Goal: Register for event/course: Register for event/course

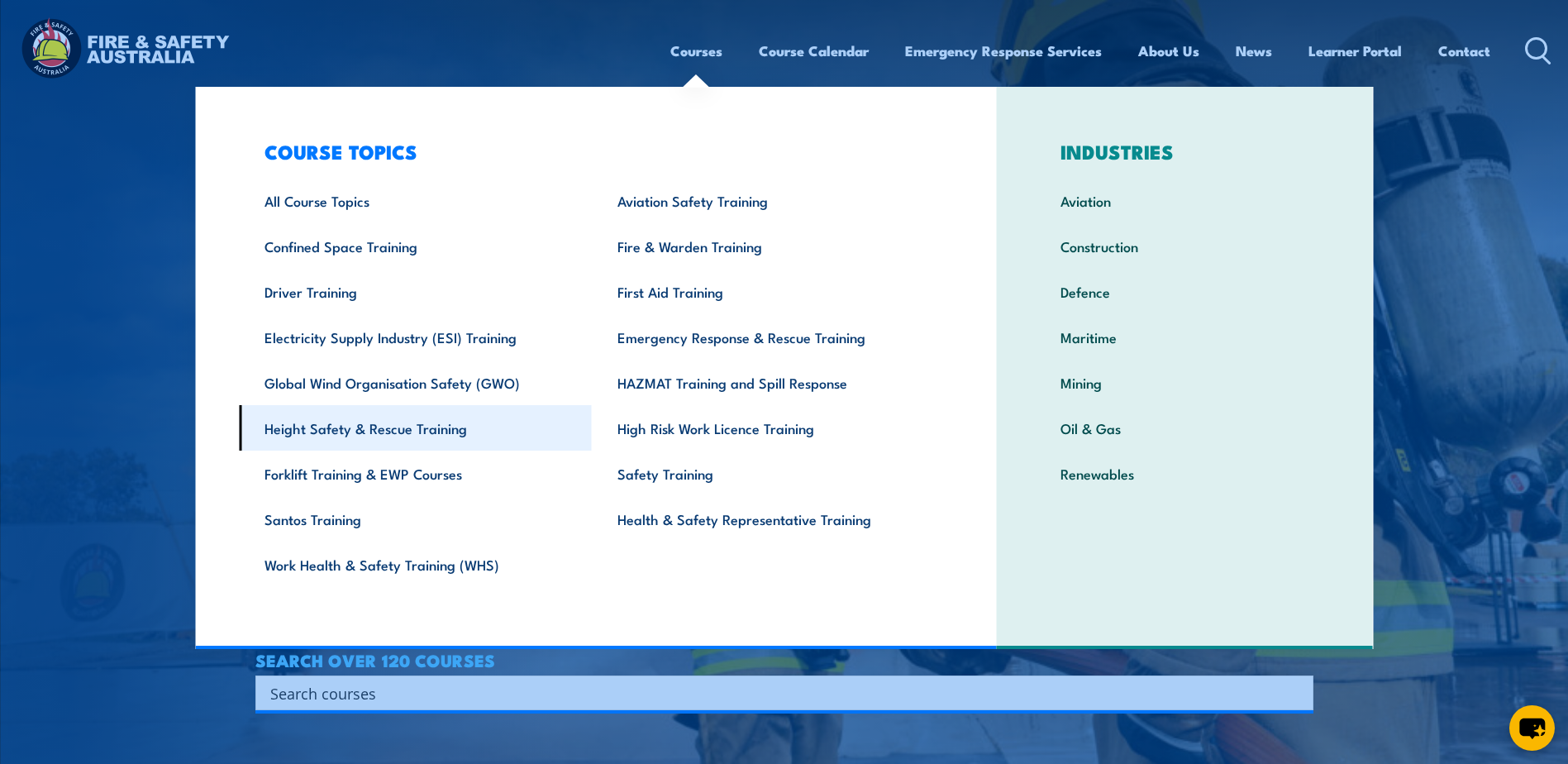
click at [394, 431] on link "Height Safety & Rescue Training" at bounding box center [415, 427] width 353 height 46
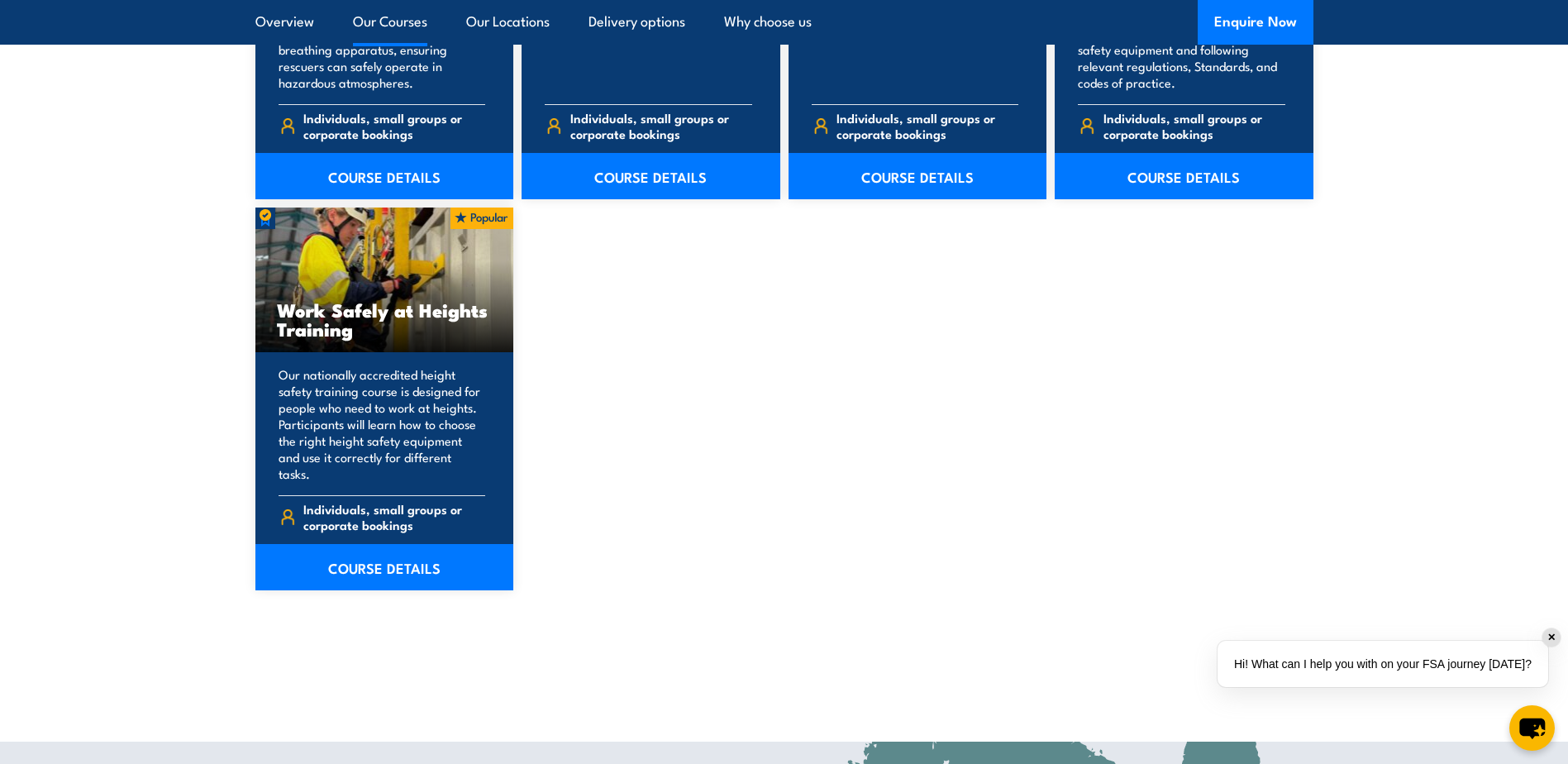
scroll to position [2068, 0]
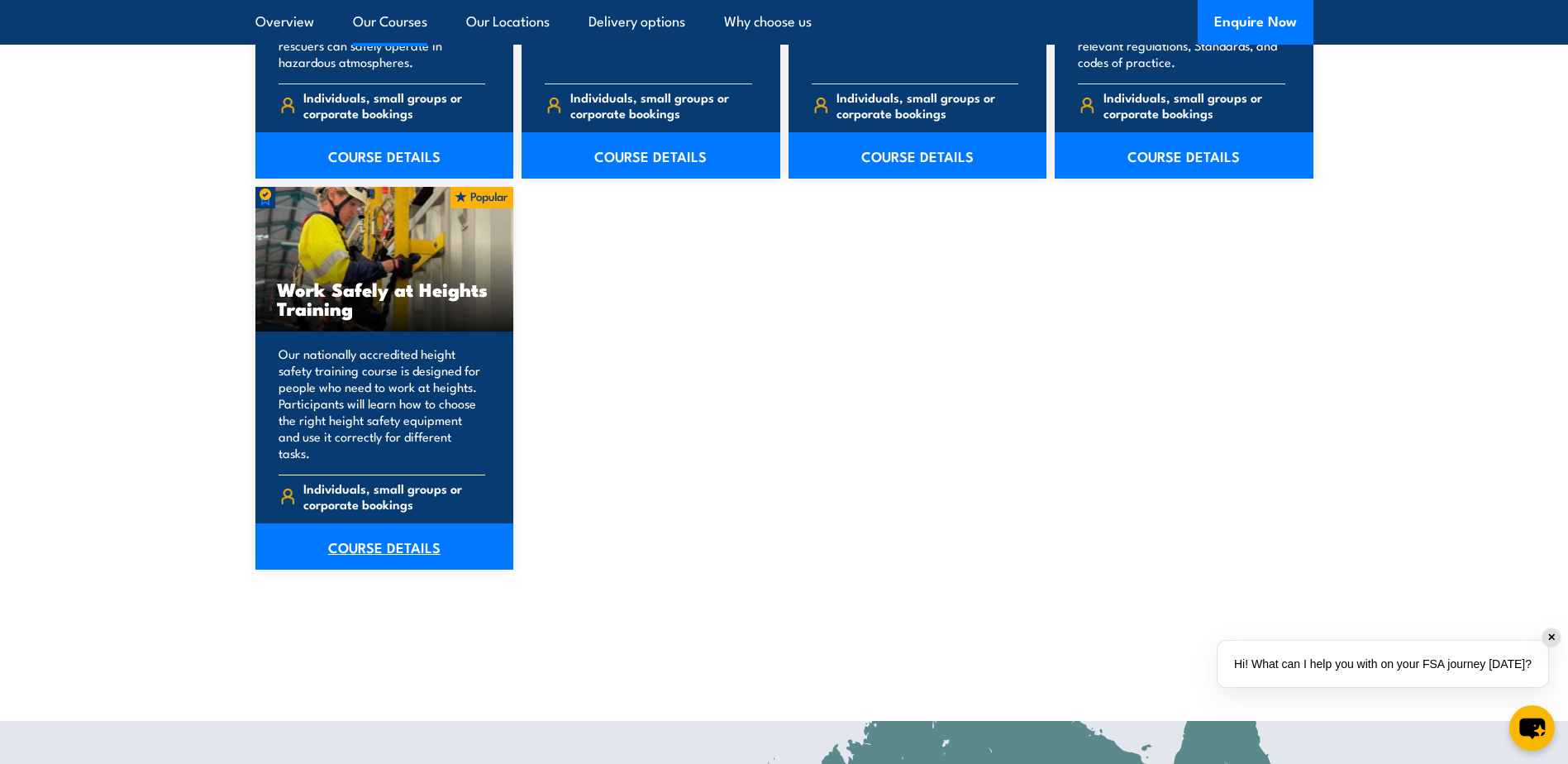
click at [388, 535] on link "COURSE DETAILS" at bounding box center [384, 546] width 258 height 46
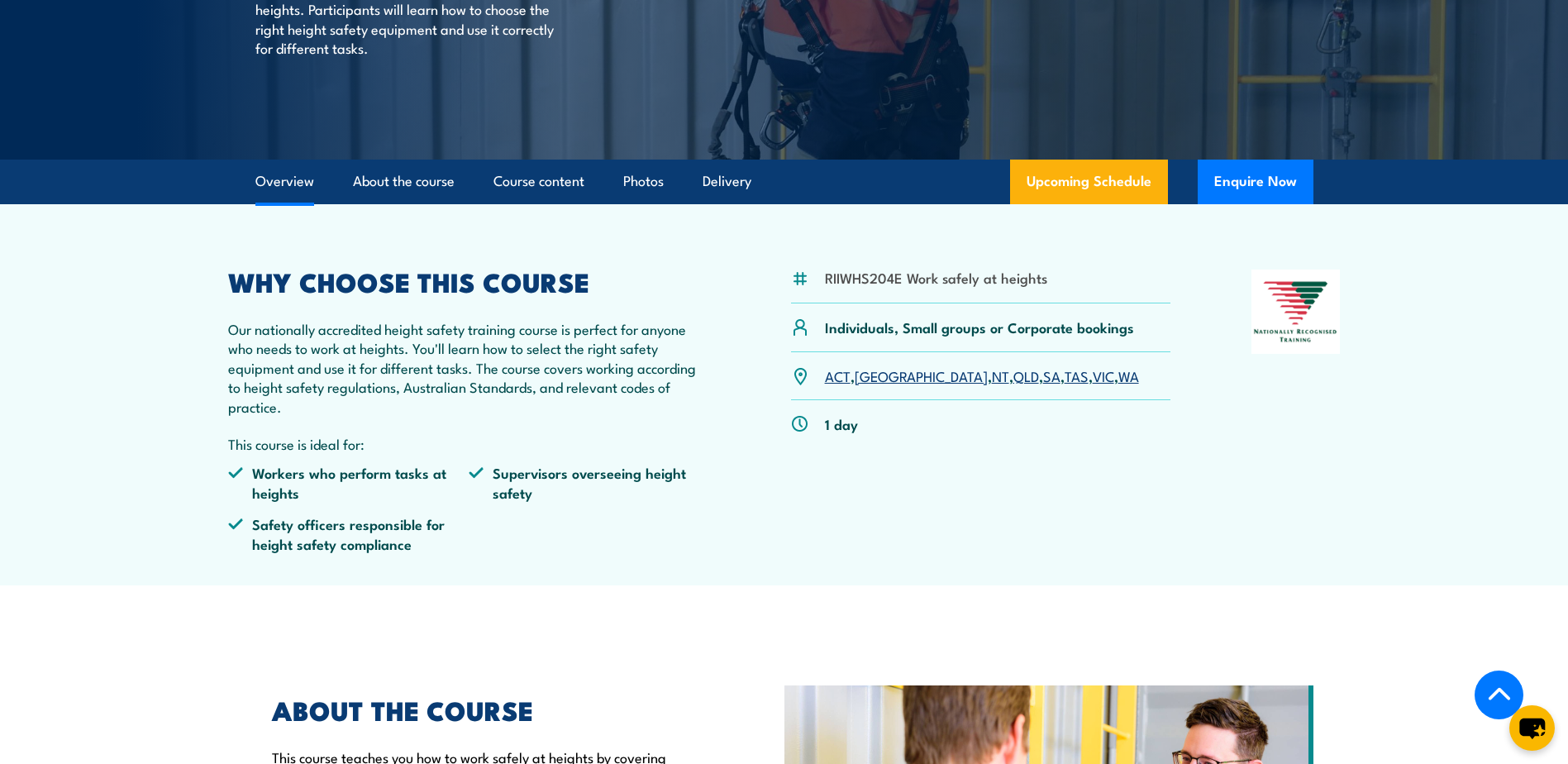
scroll to position [331, 0]
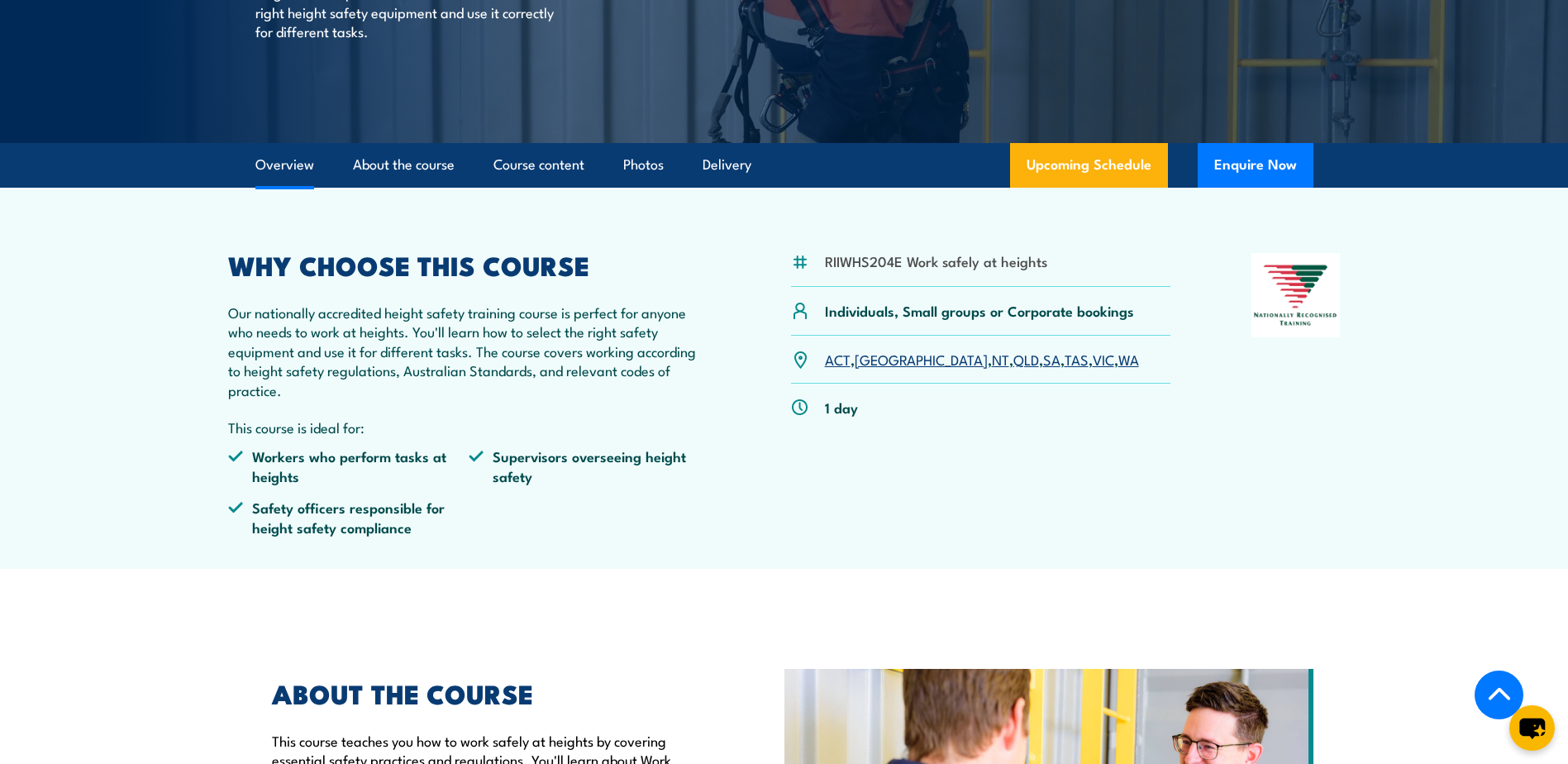
click at [1043, 359] on link "SA" at bounding box center [1052, 359] width 18 height 20
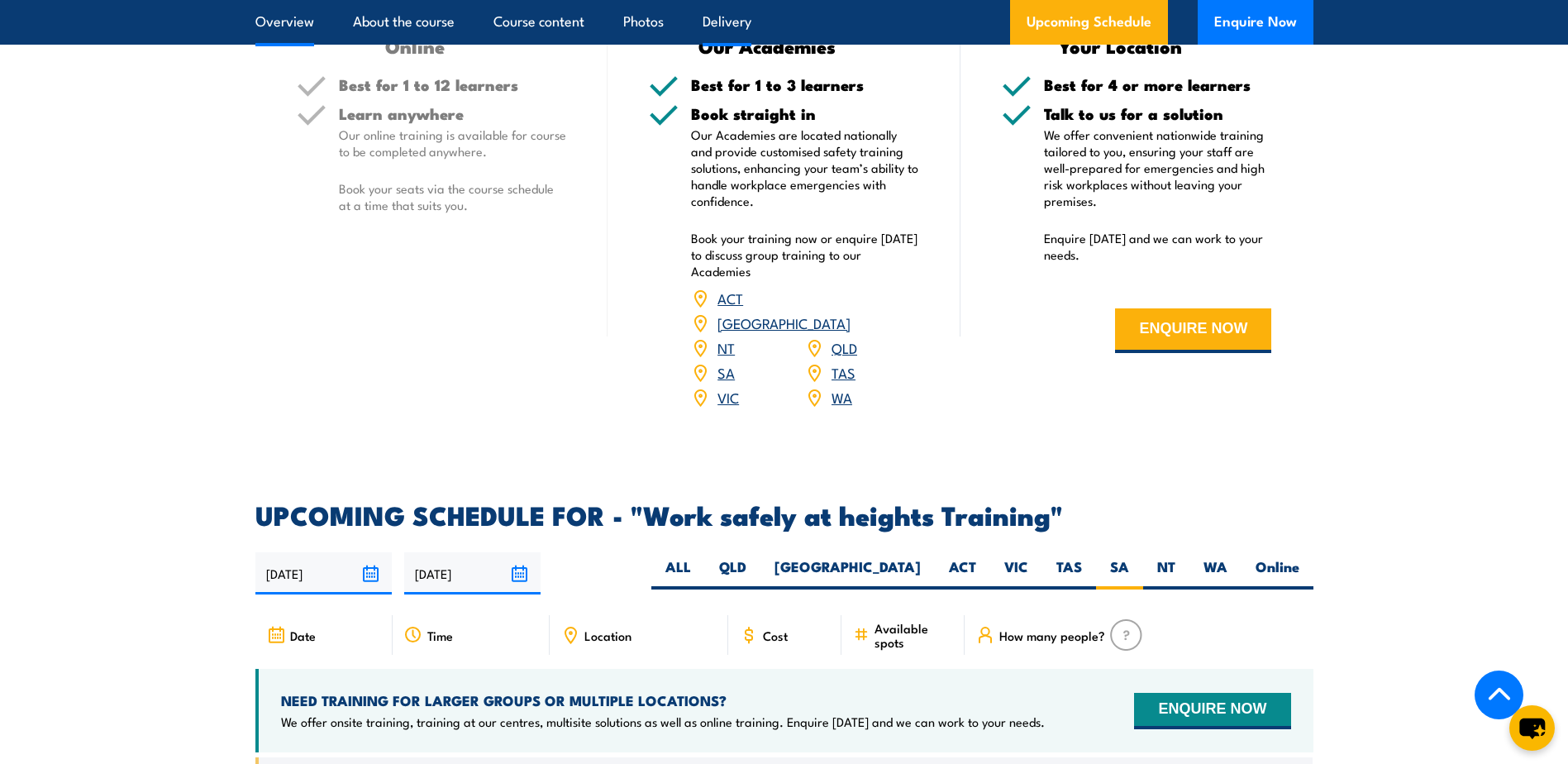
scroll to position [2136, 0]
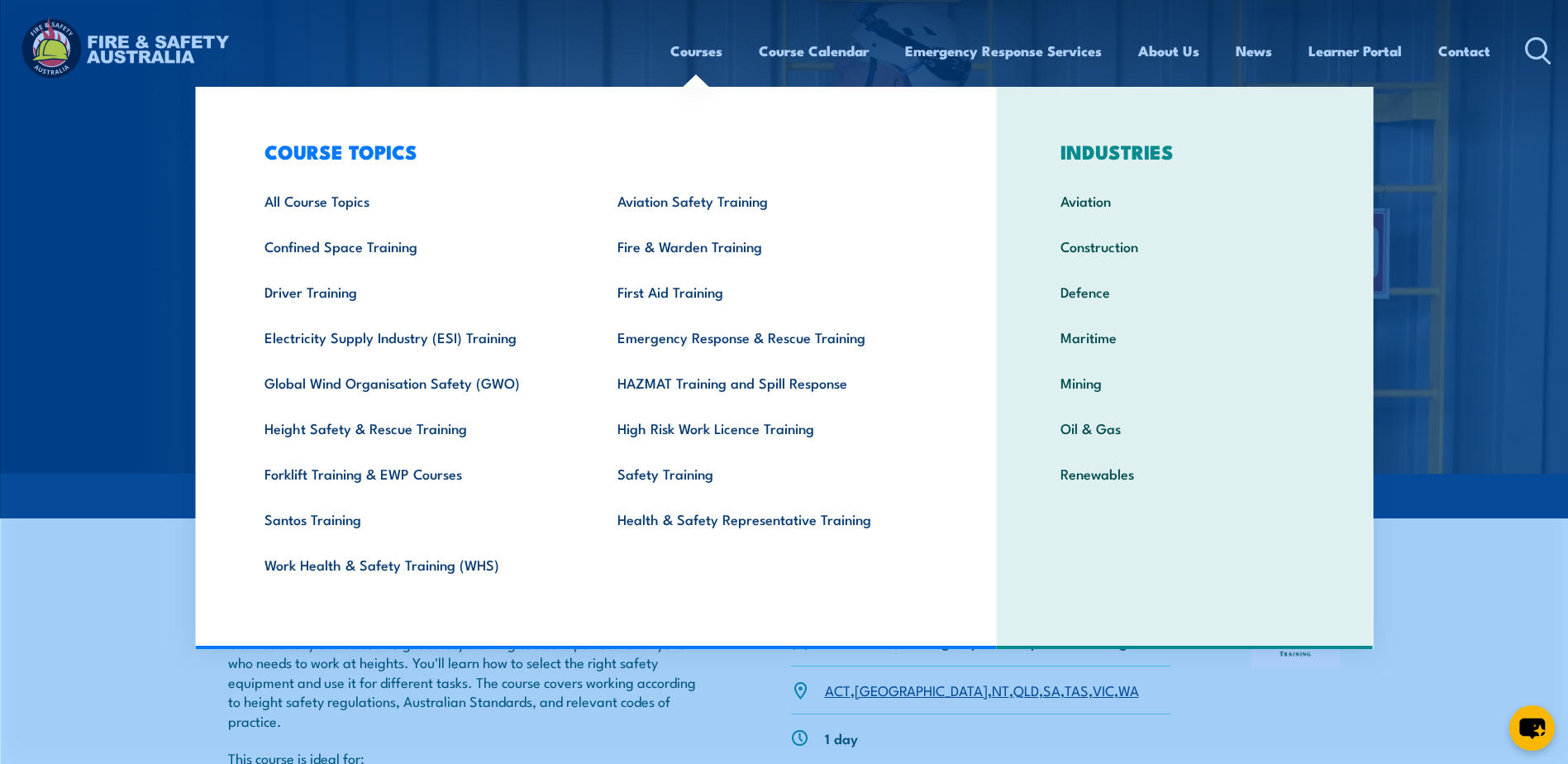
click at [682, 150] on h3 "COURSE TOPICS" at bounding box center [592, 151] width 706 height 23
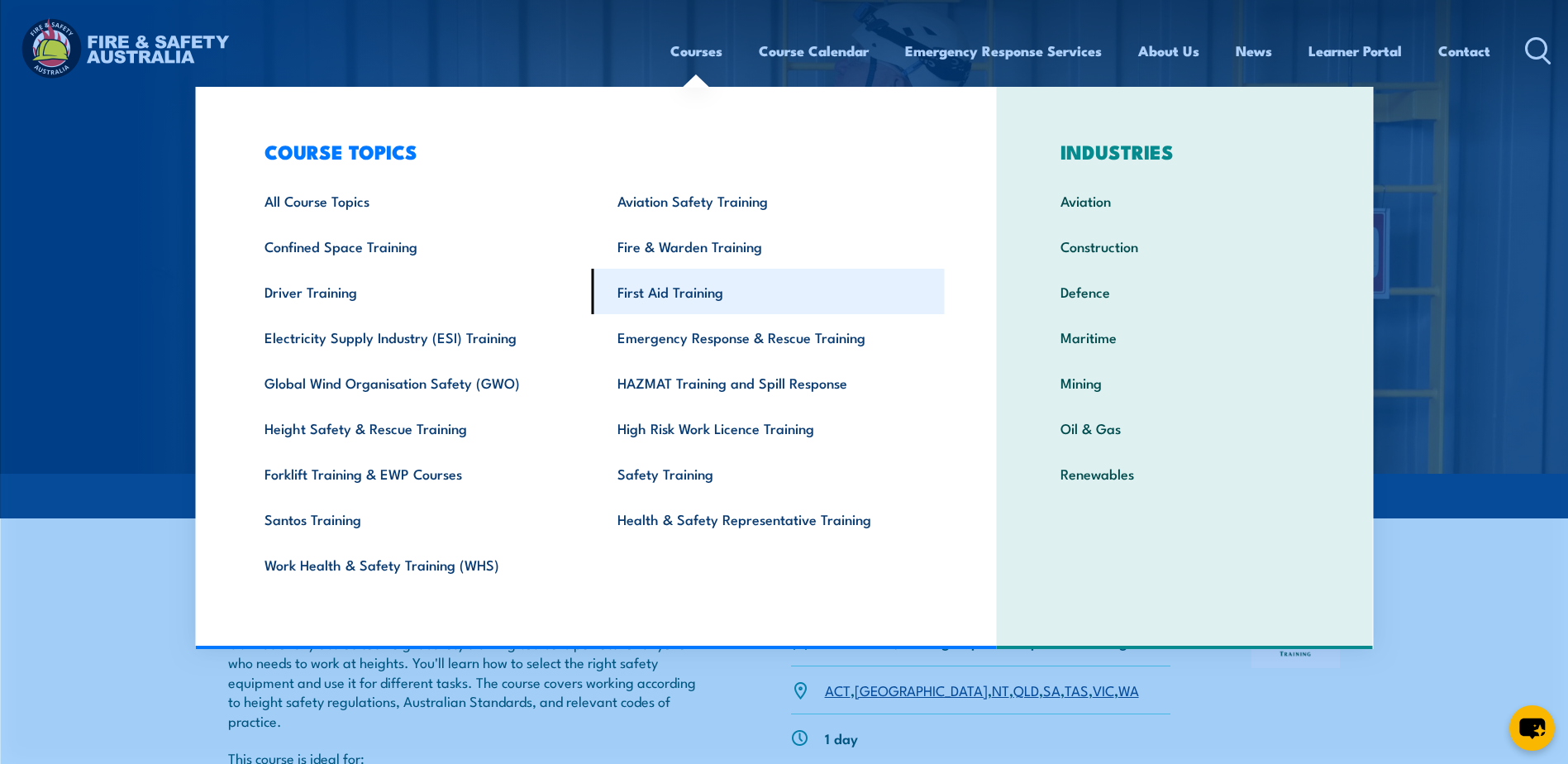
click at [652, 297] on link "First Aid Training" at bounding box center [768, 292] width 353 height 46
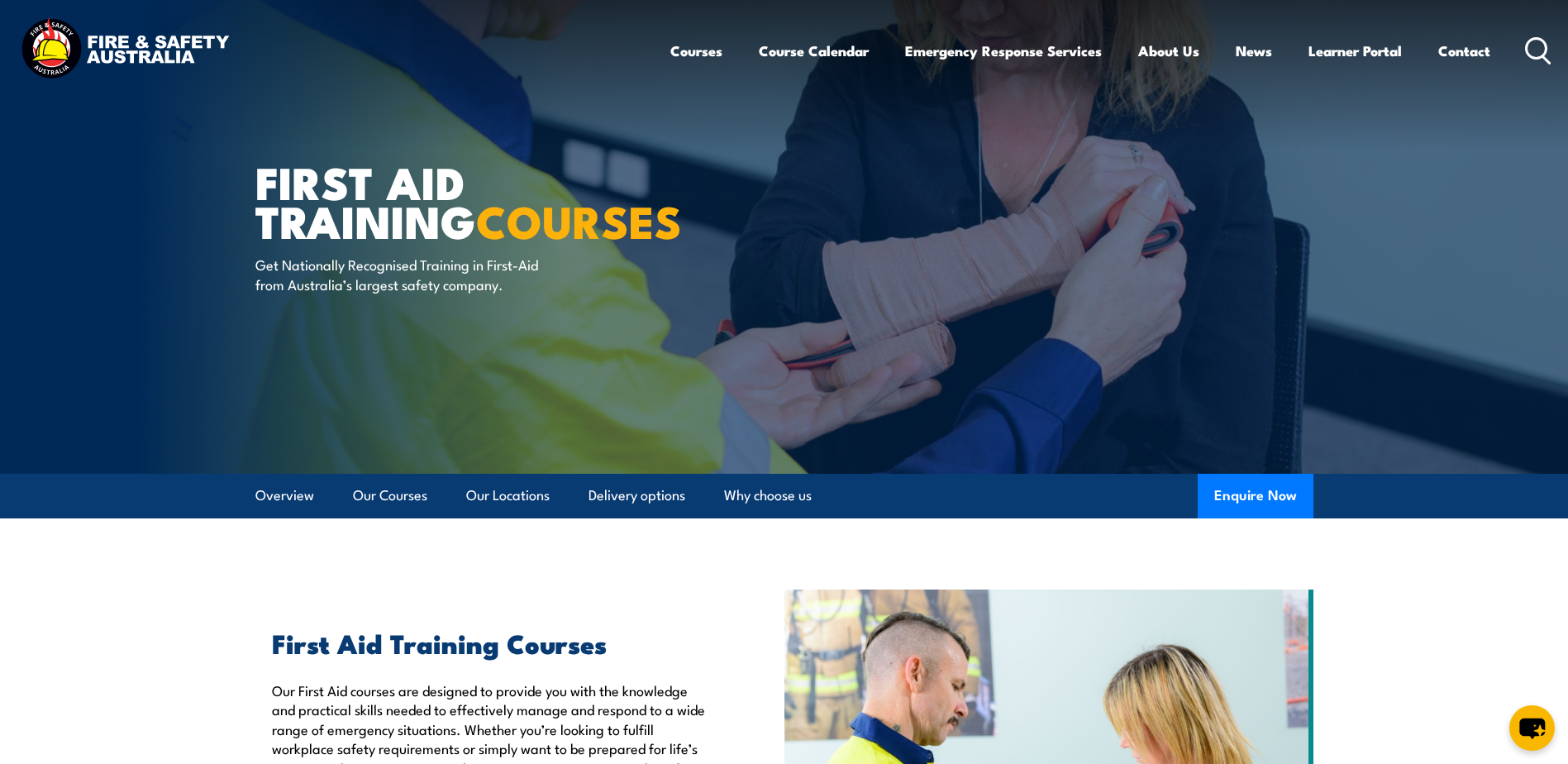
click at [1530, 52] on icon at bounding box center [1538, 51] width 26 height 27
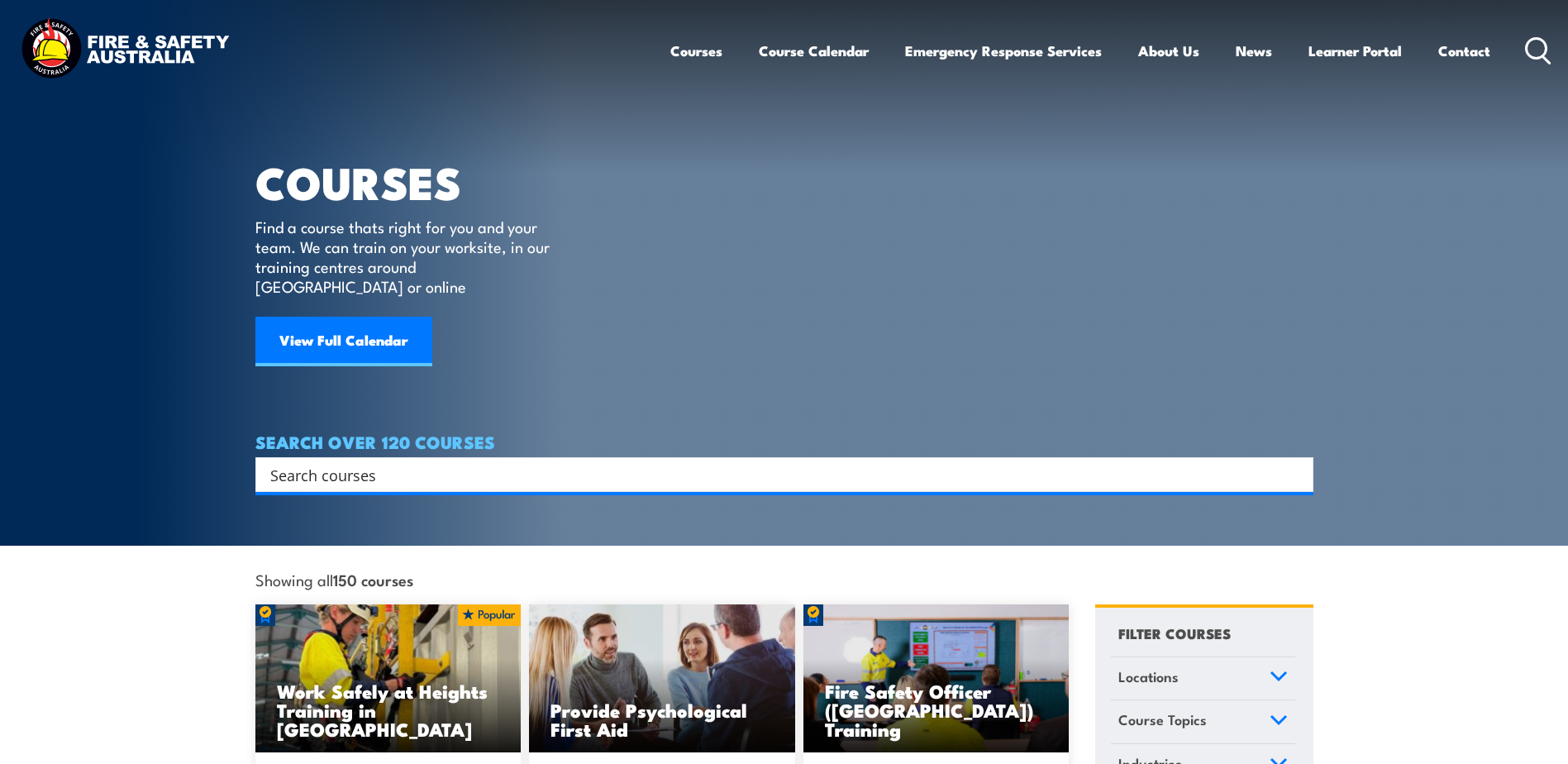
click at [384, 465] on div "Search" at bounding box center [784, 475] width 1058 height 35
click at [384, 462] on input "Search input" at bounding box center [773, 474] width 1006 height 24
type input "perform rescue"
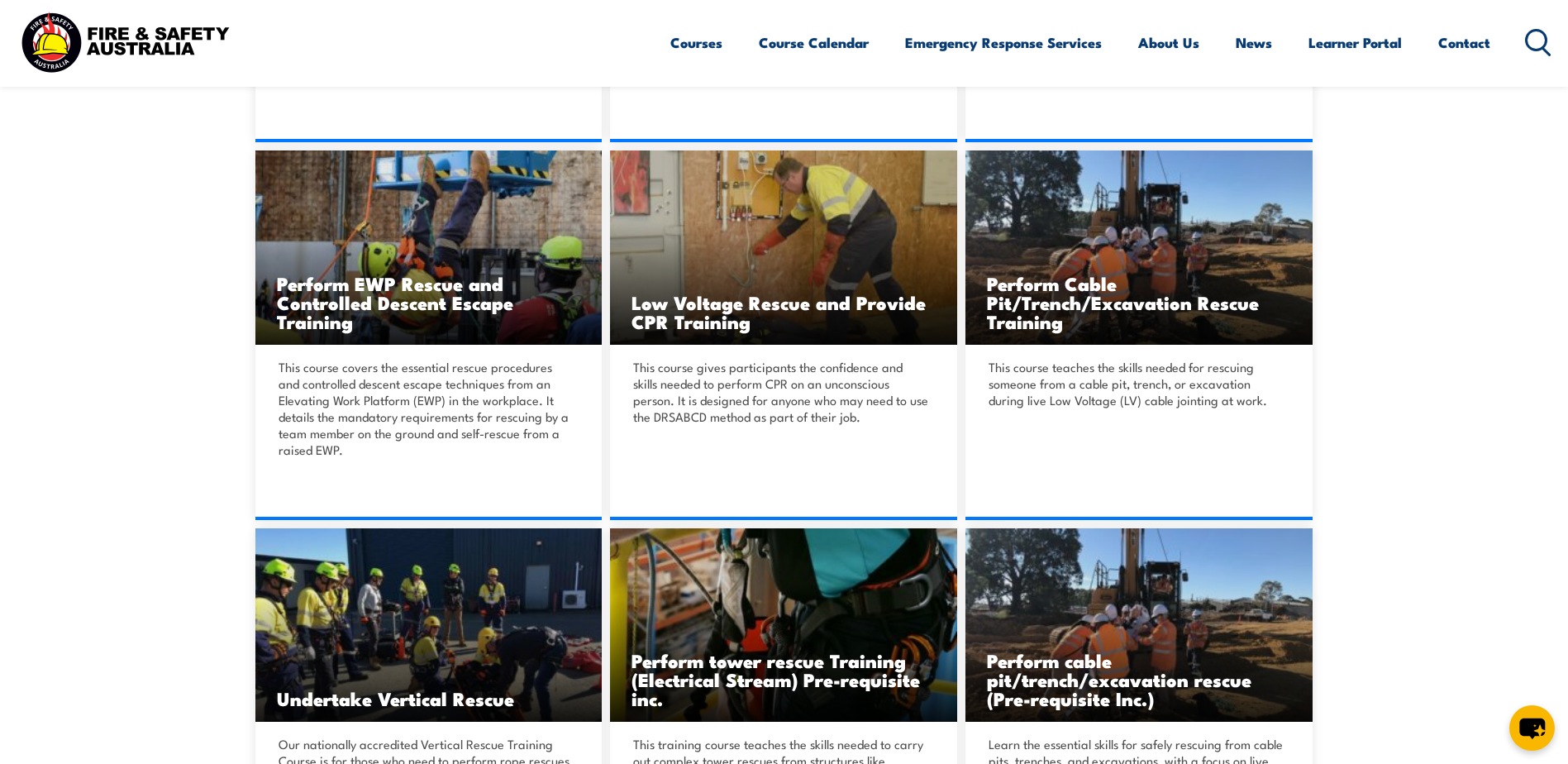
scroll to position [744, 0]
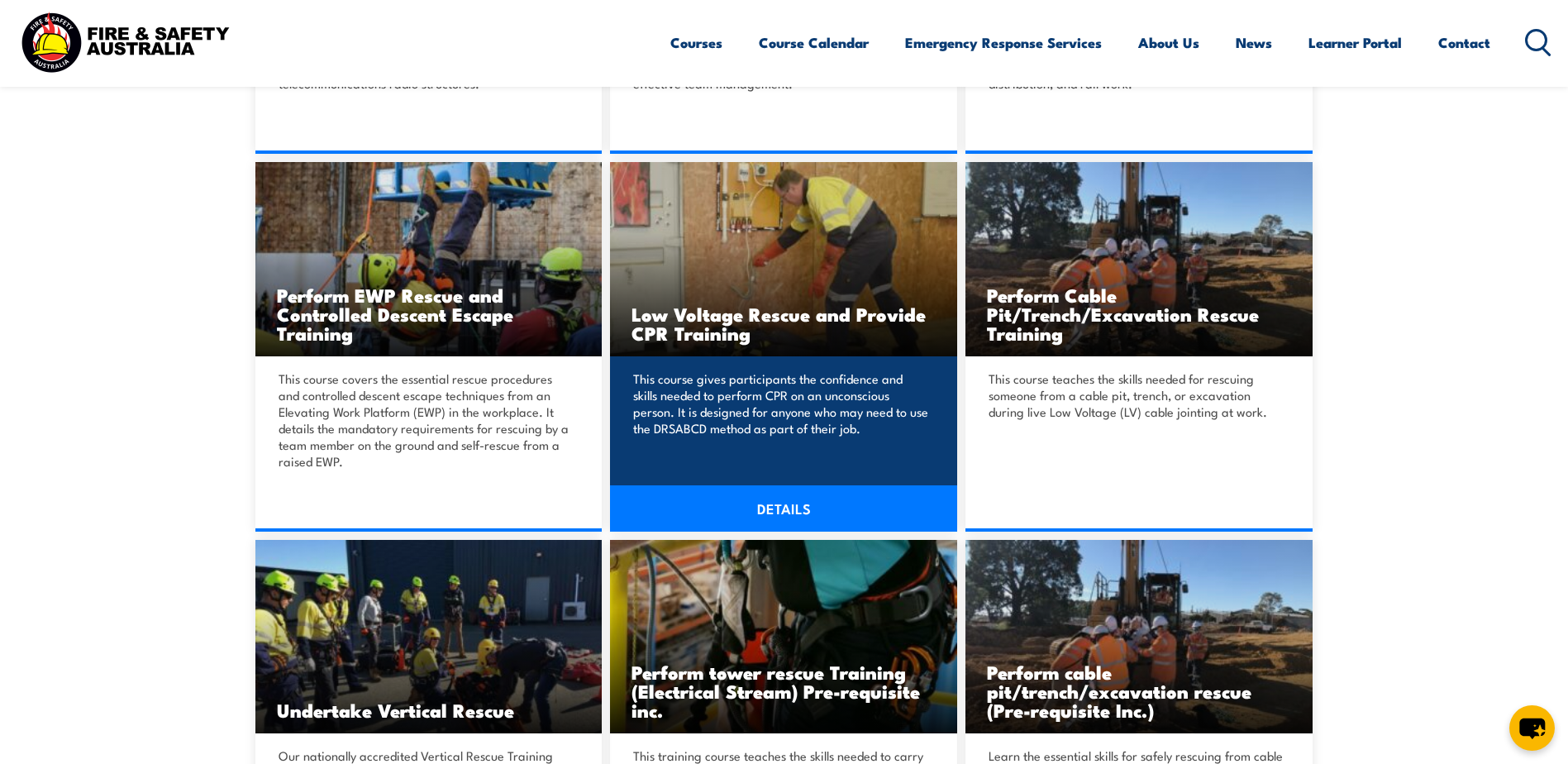
click at [781, 512] on link "DETAILS" at bounding box center [784, 508] width 347 height 46
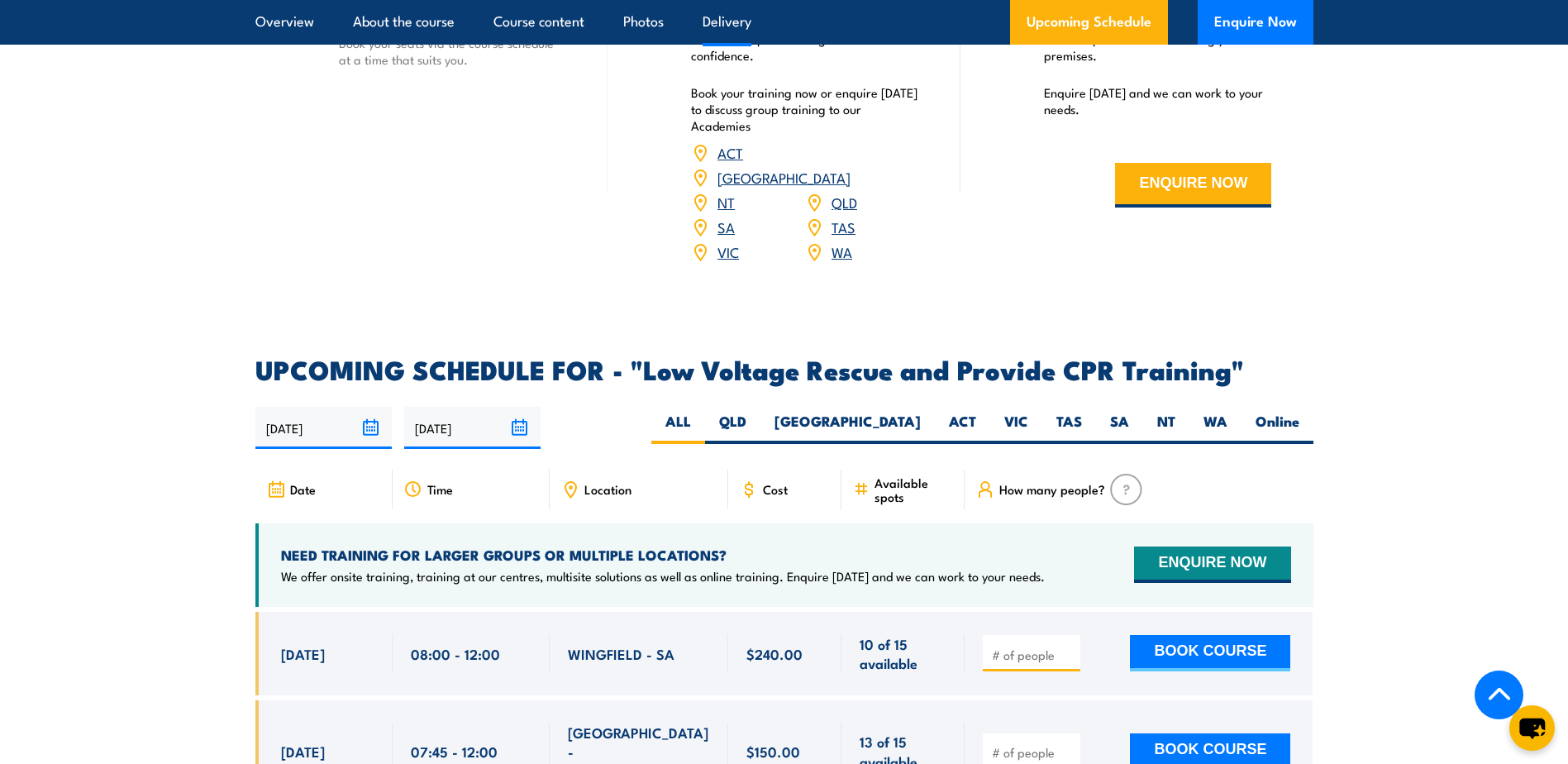
scroll to position [2564, 0]
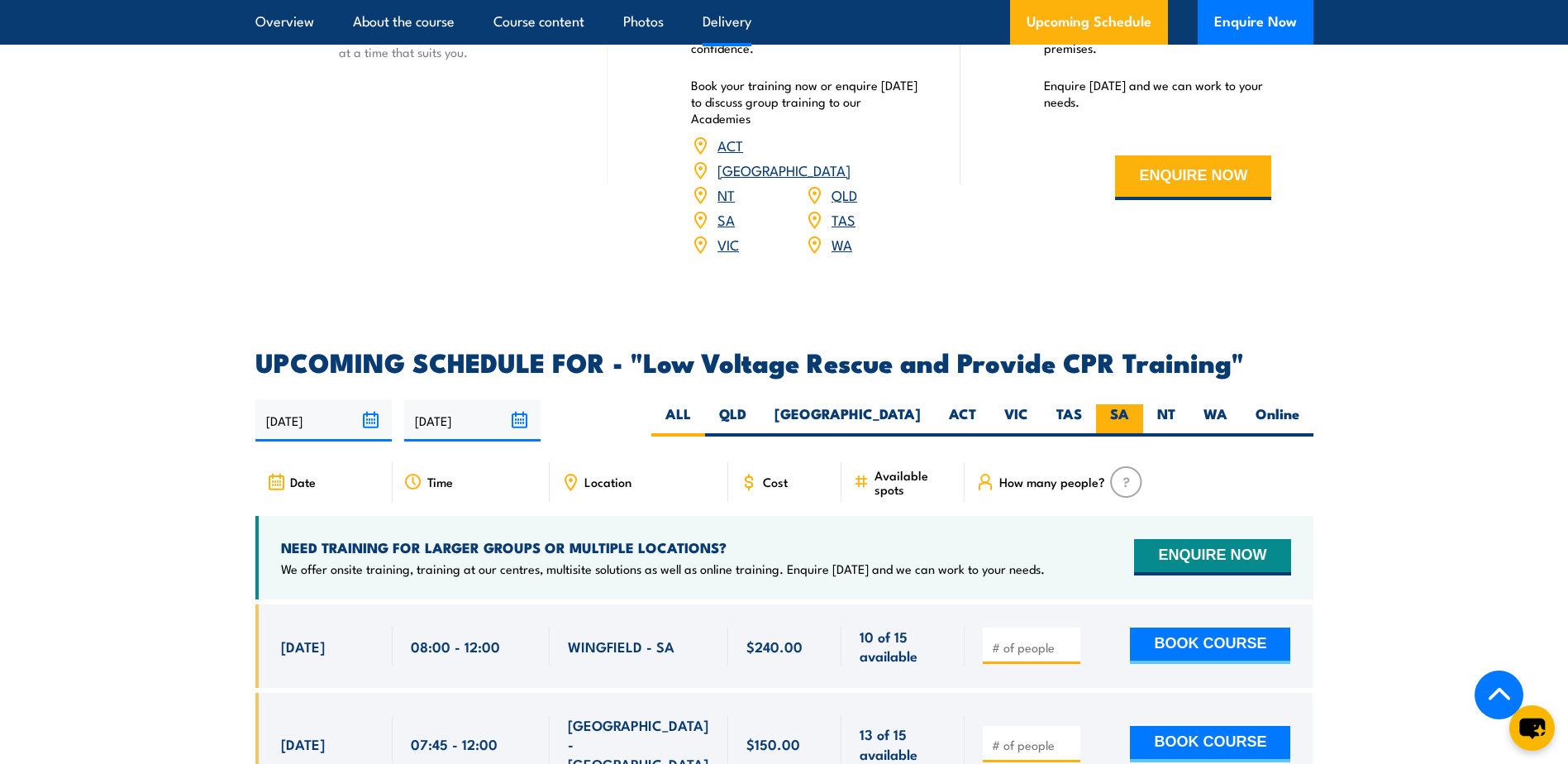
click at [1117, 405] on label "SA" at bounding box center [1119, 421] width 47 height 32
click at [1129, 405] on input "SA" at bounding box center [1134, 410] width 11 height 11
radio input "true"
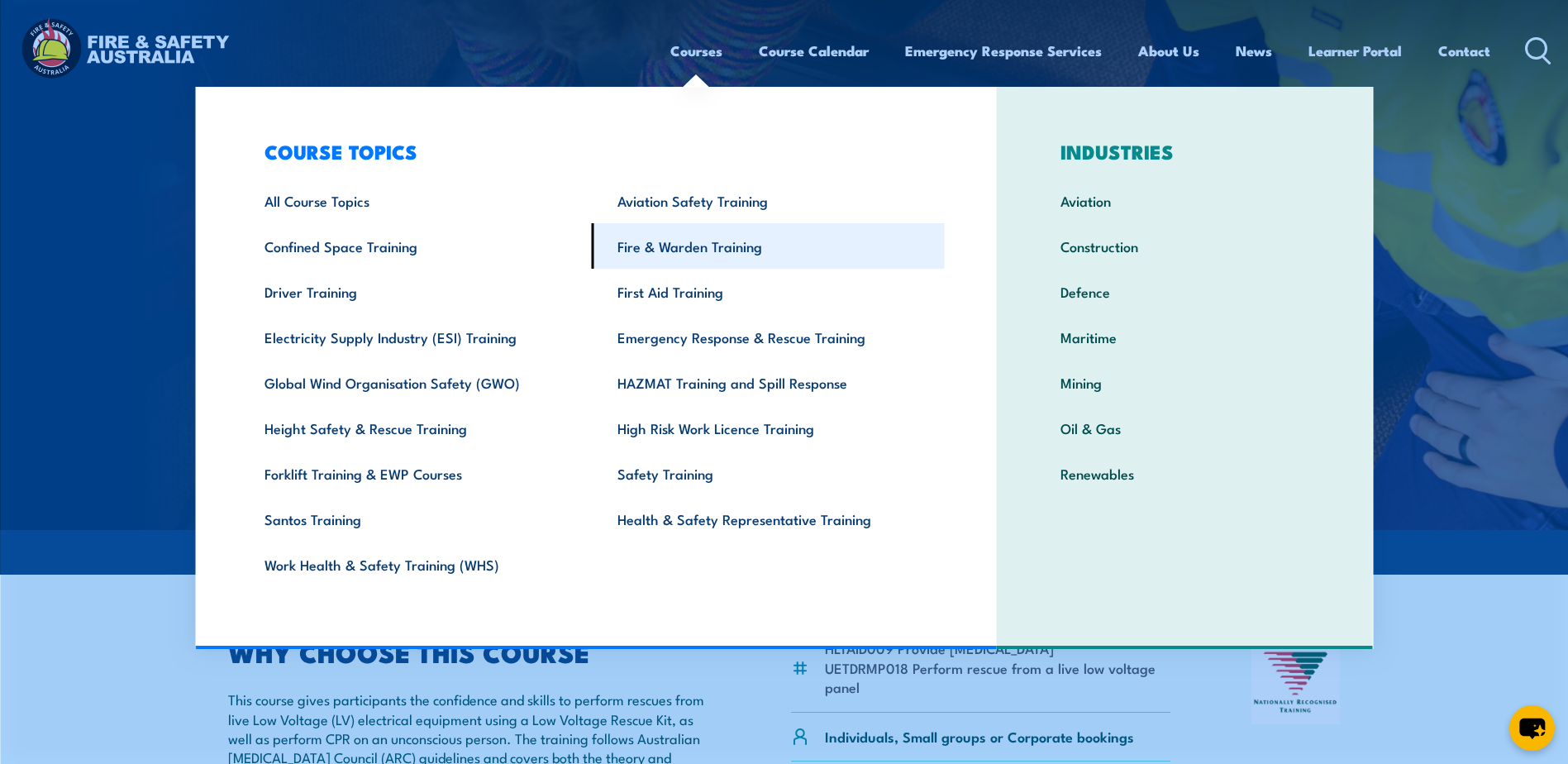
click at [670, 245] on link "Fire & Warden Training" at bounding box center [768, 246] width 353 height 46
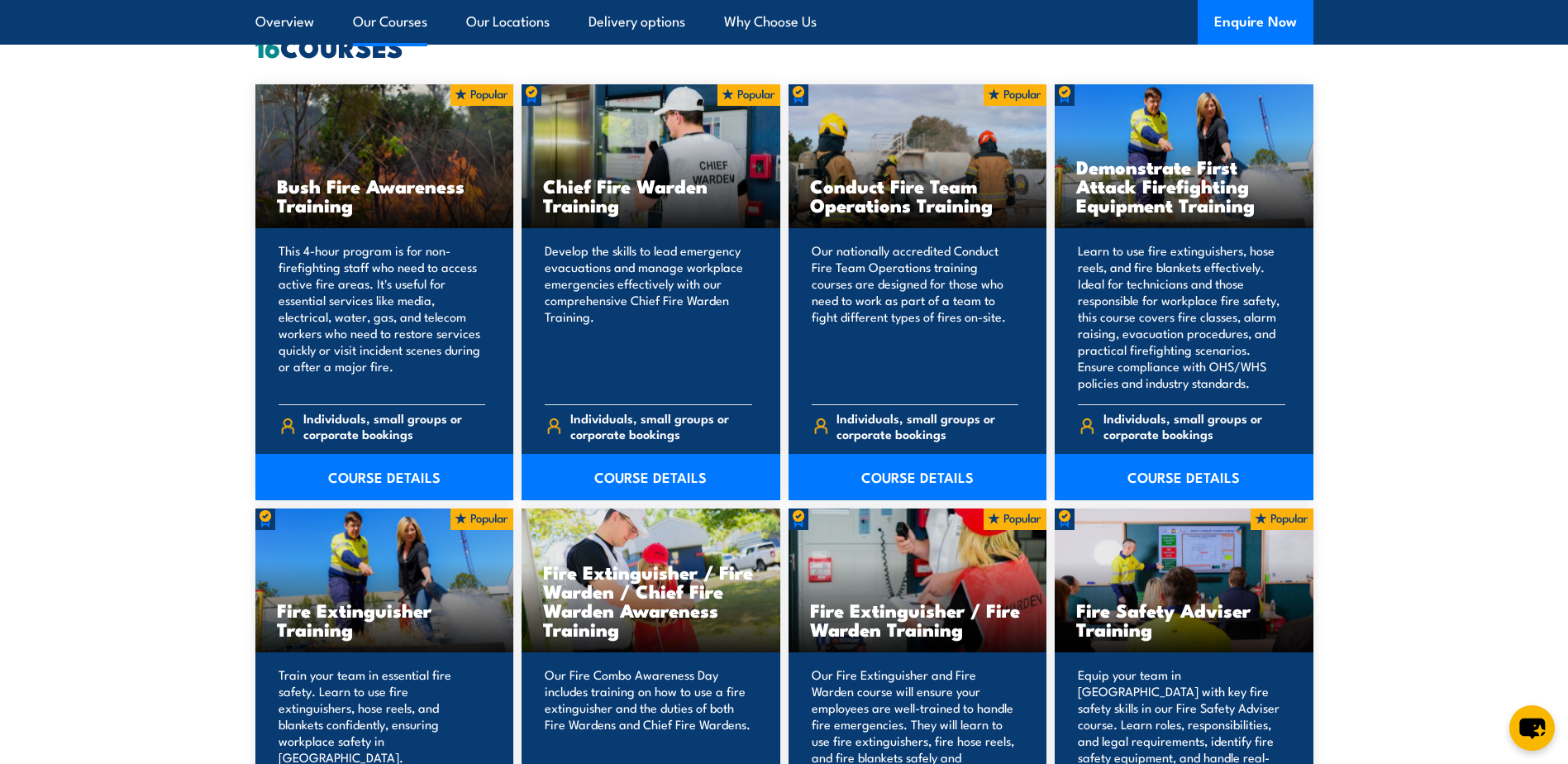
scroll to position [1323, 0]
click at [1201, 473] on link "COURSE DETAILS" at bounding box center [1184, 476] width 258 height 46
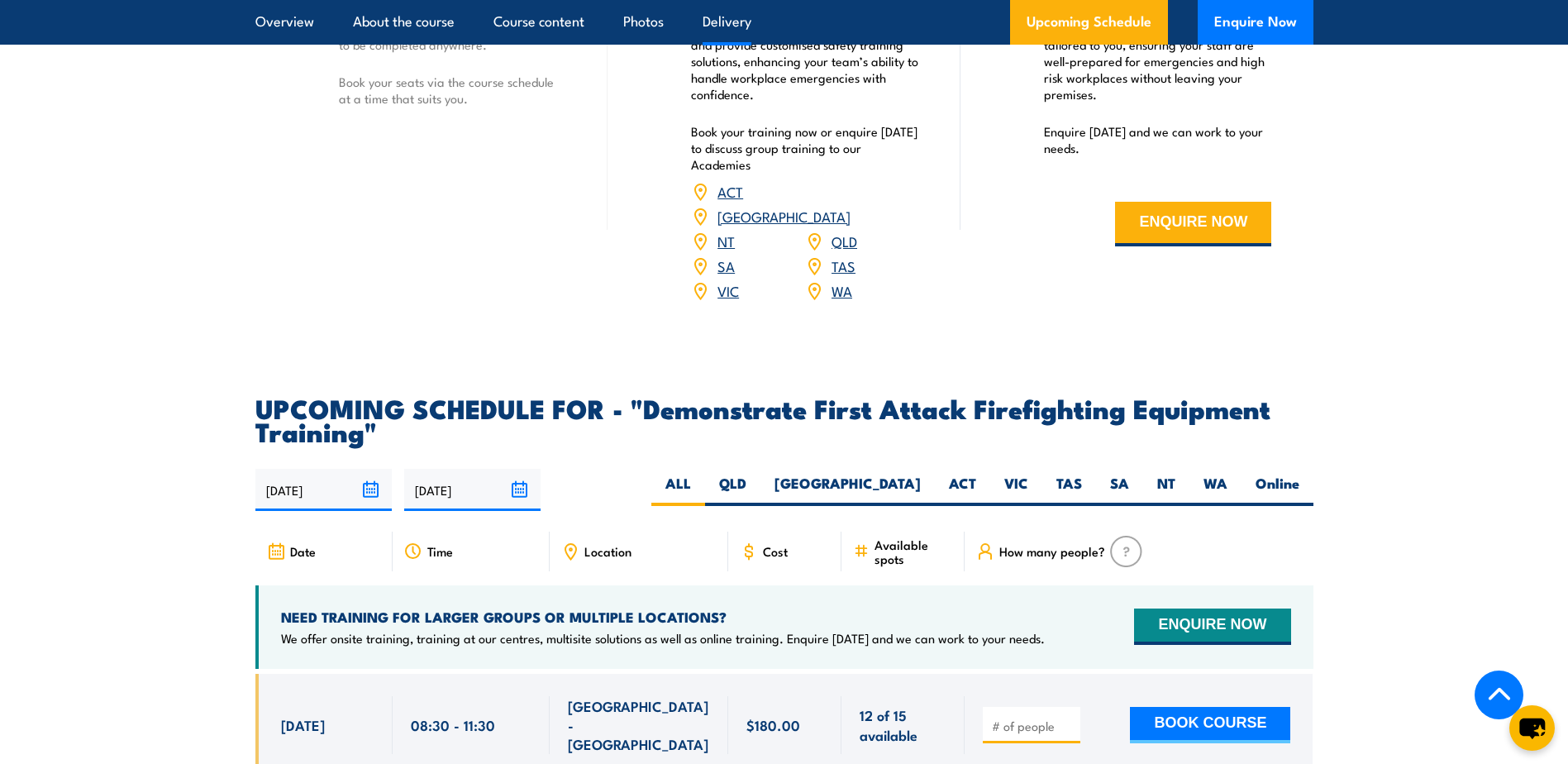
scroll to position [2647, 0]
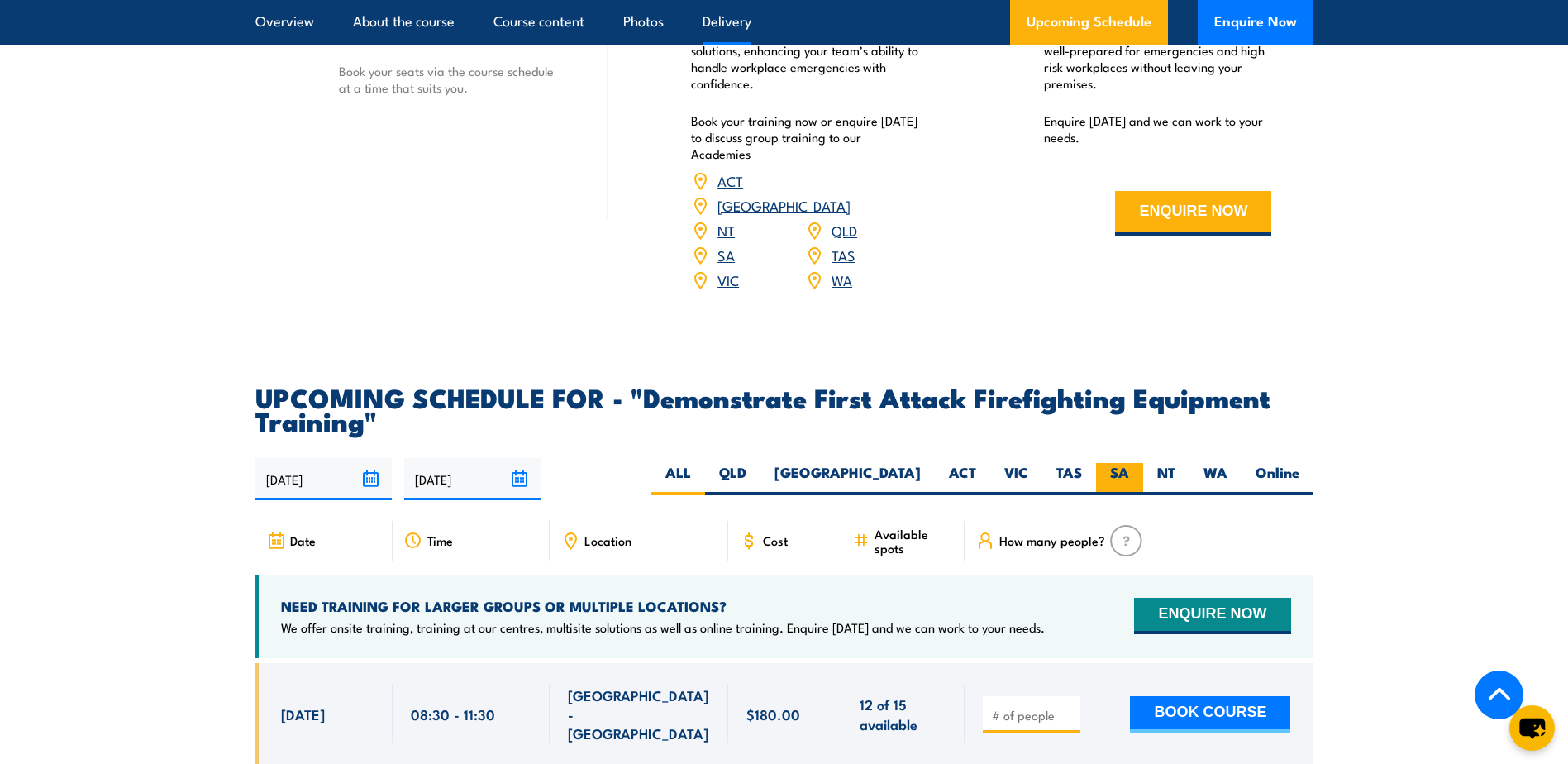
click at [1116, 463] on label "SA" at bounding box center [1119, 479] width 47 height 32
click at [1129, 463] on input "SA" at bounding box center [1134, 468] width 11 height 11
radio input "true"
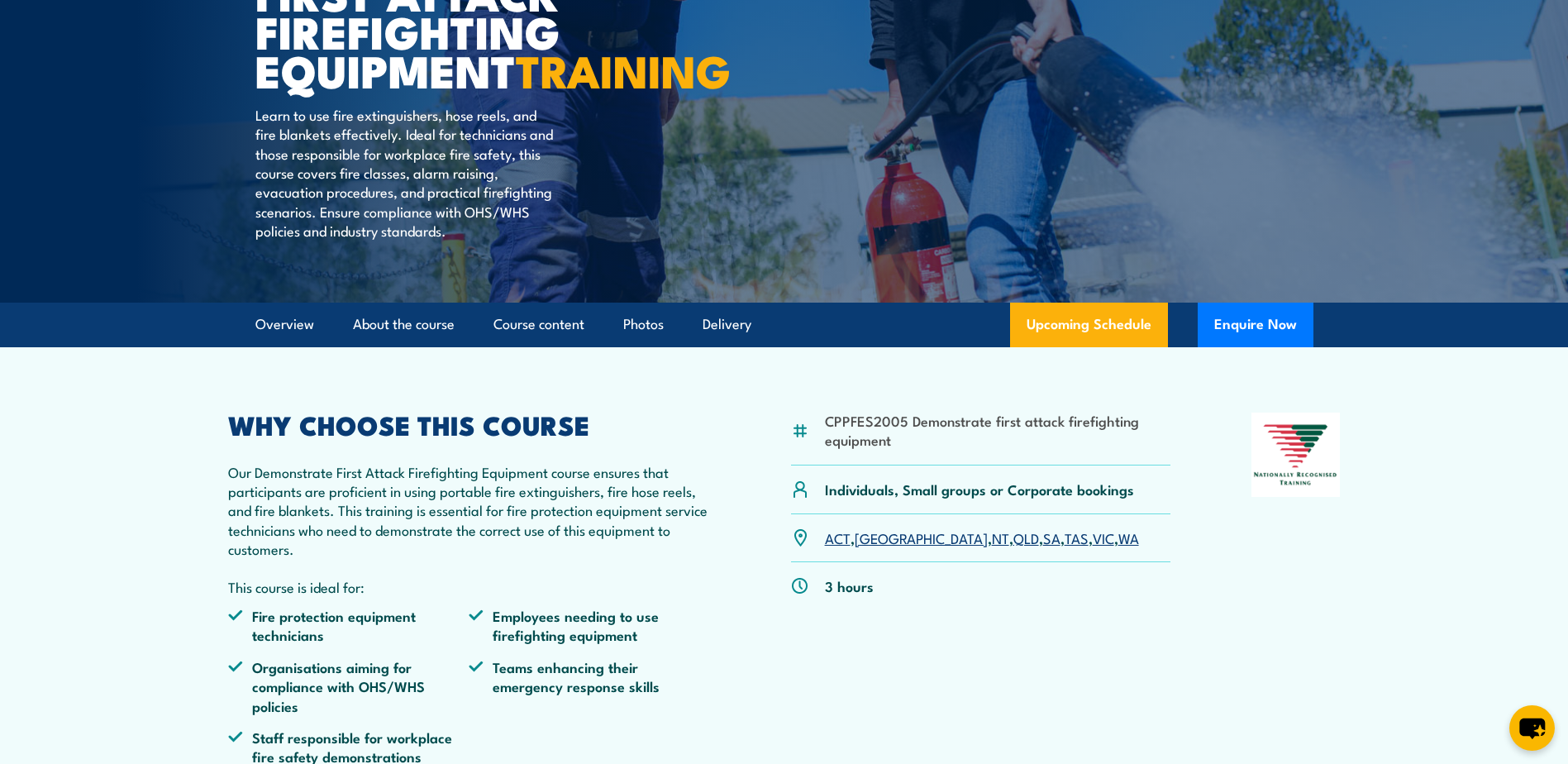
scroll to position [21, 0]
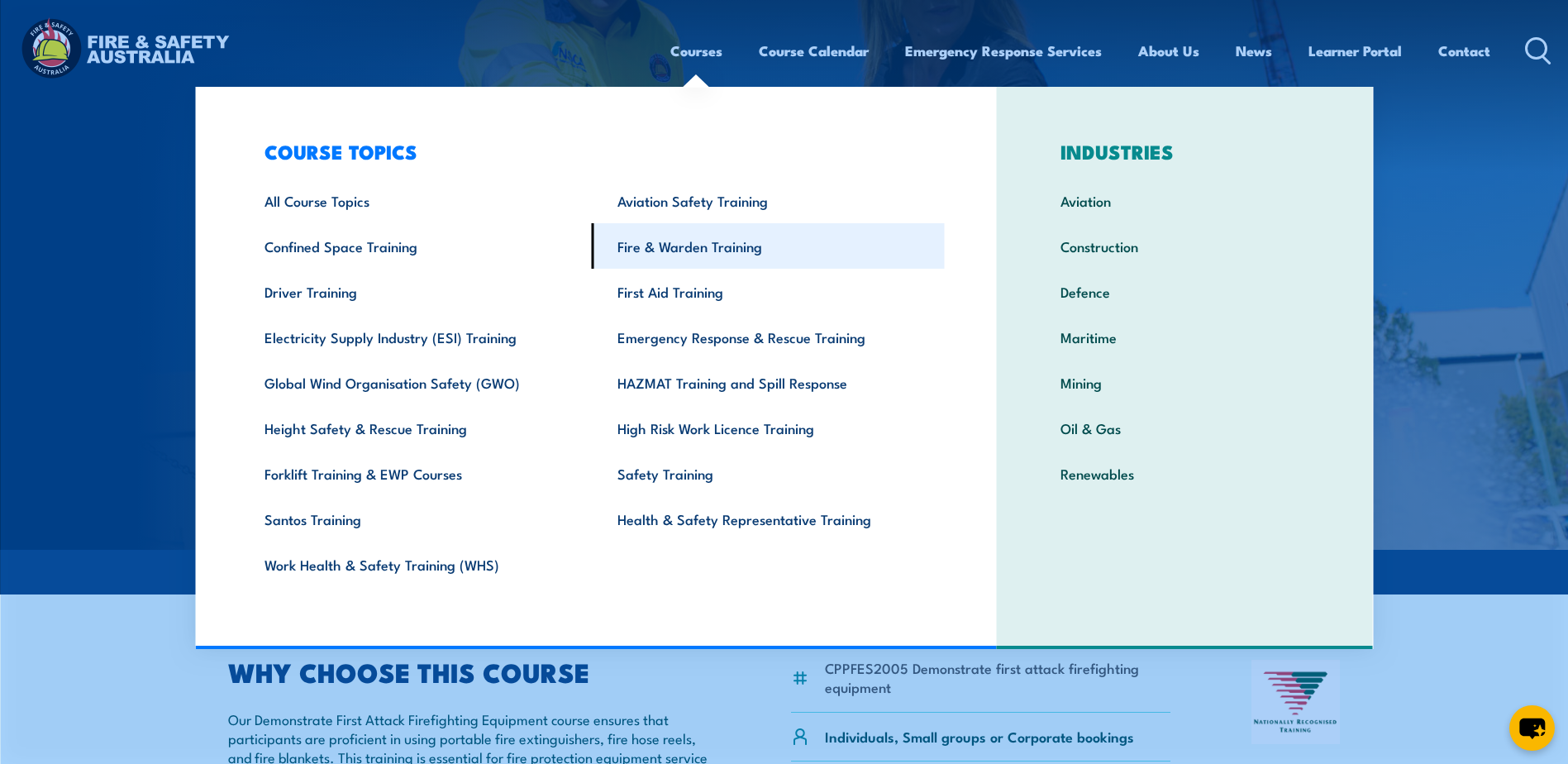
click at [679, 251] on link "Fire & Warden Training" at bounding box center [768, 246] width 353 height 46
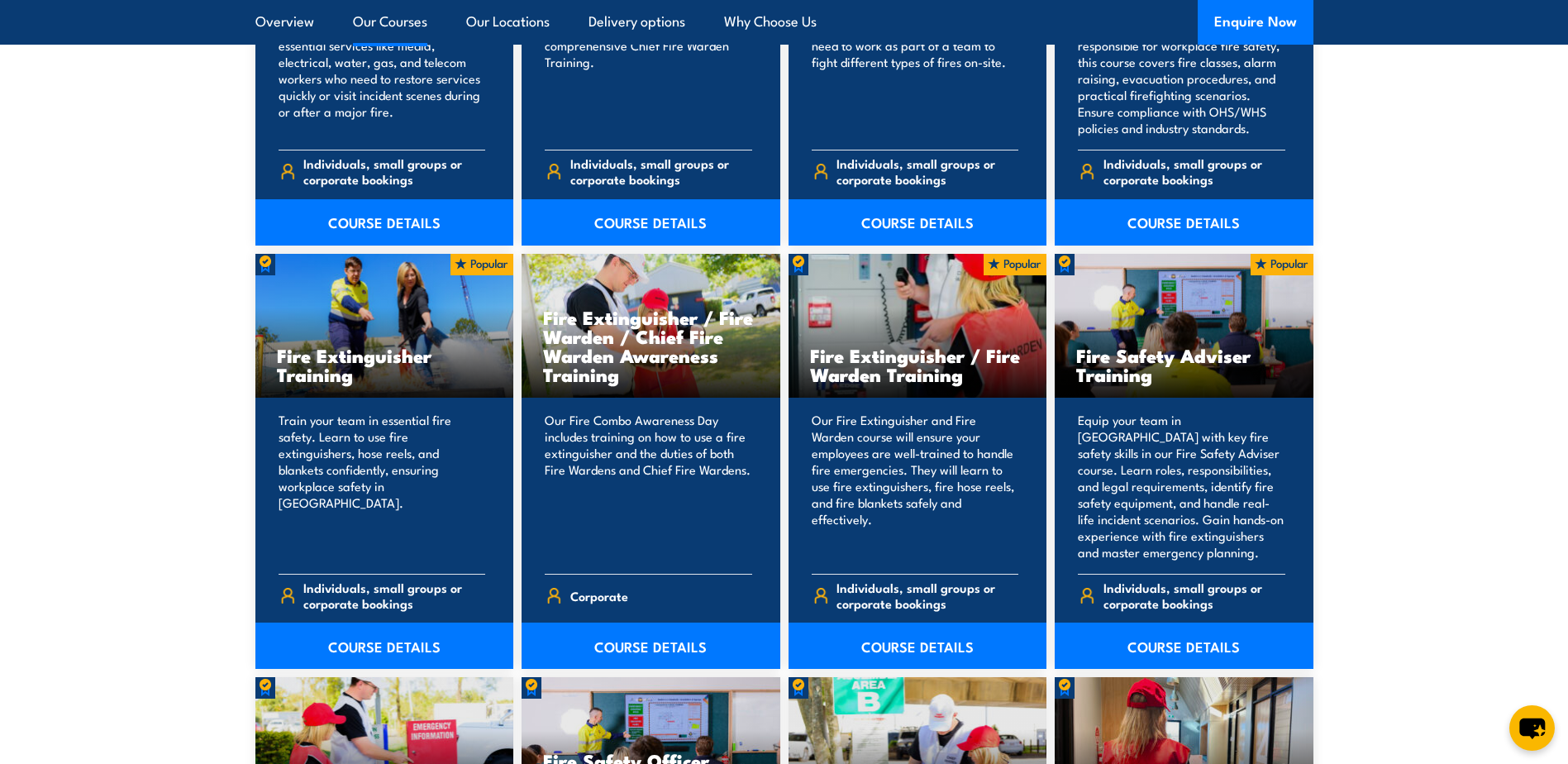
scroll to position [1572, 0]
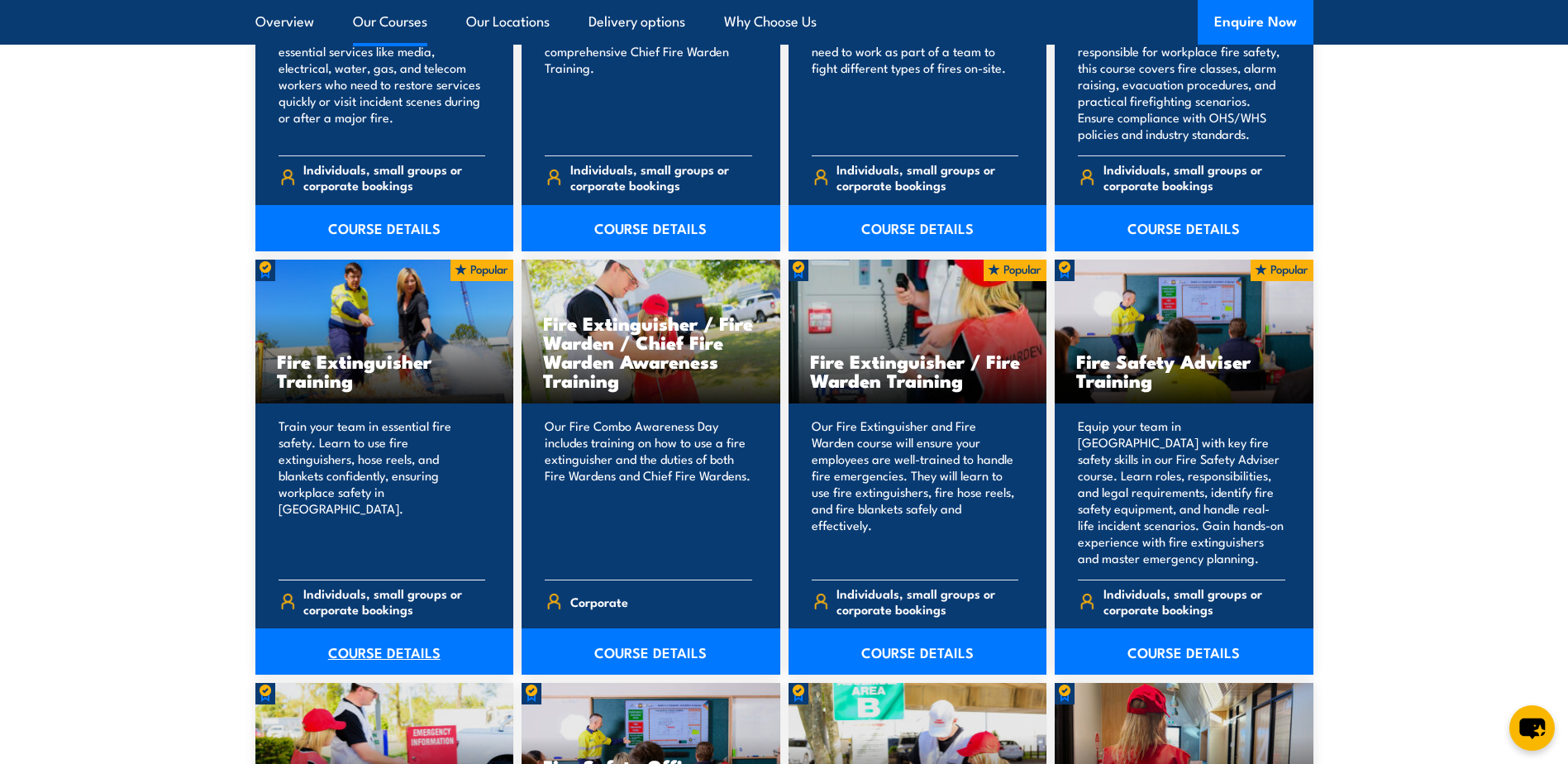
click at [399, 652] on link "COURSE DETAILS" at bounding box center [384, 651] width 258 height 46
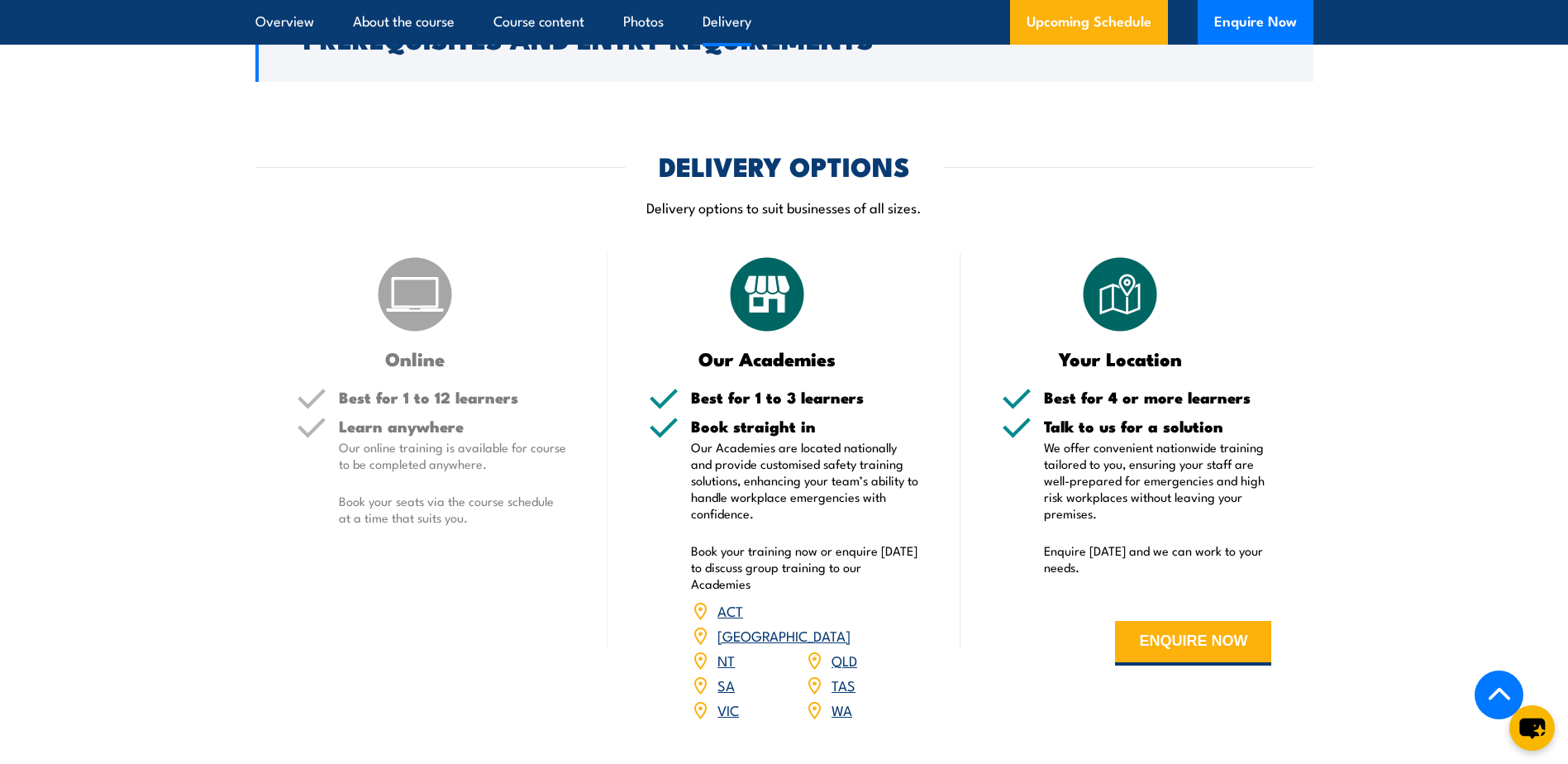
scroll to position [2481, 0]
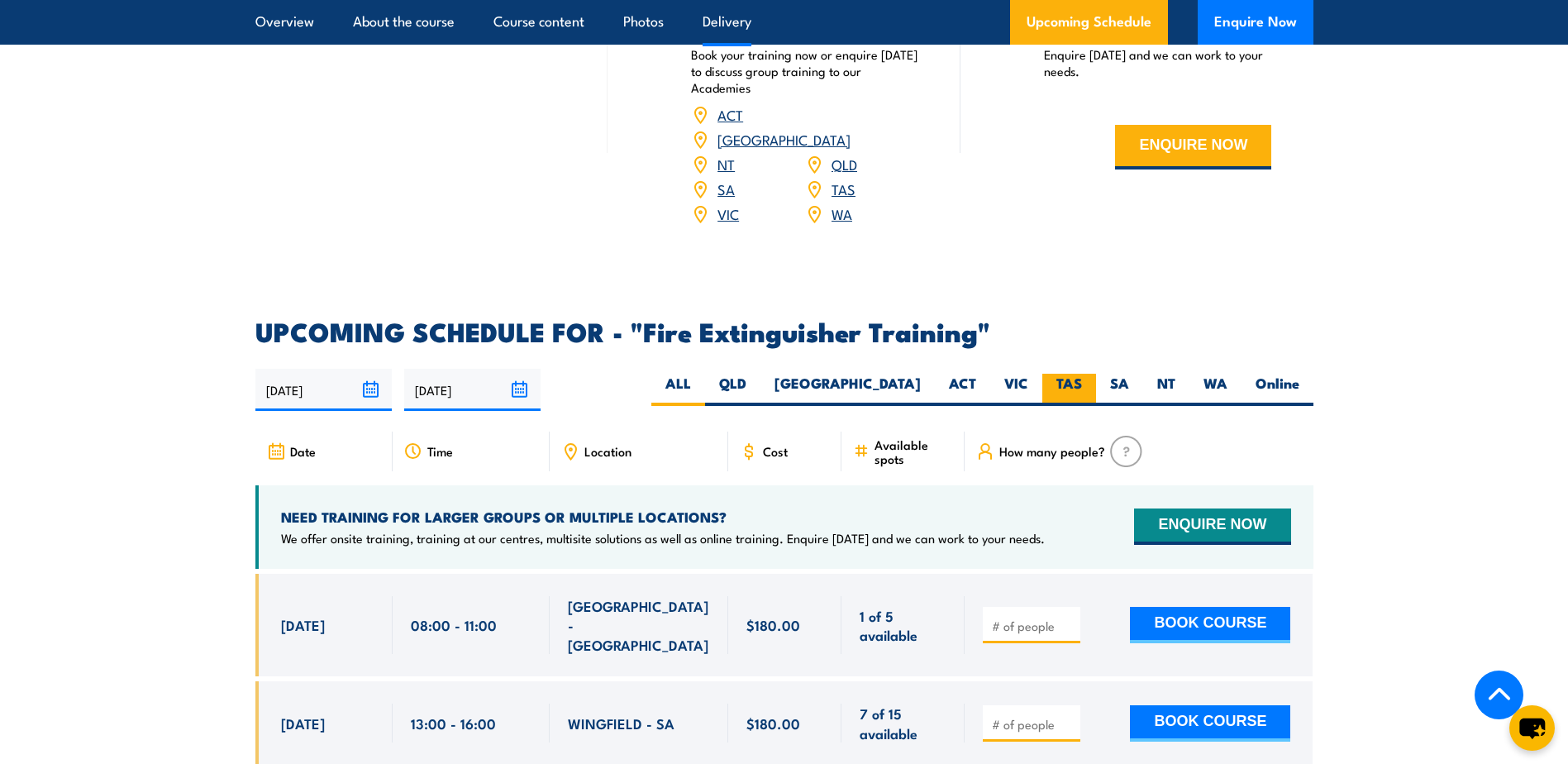
click at [1070, 374] on label "TAS" at bounding box center [1069, 389] width 54 height 32
click at [1082, 374] on input "TAS" at bounding box center [1087, 379] width 11 height 11
radio input "true"
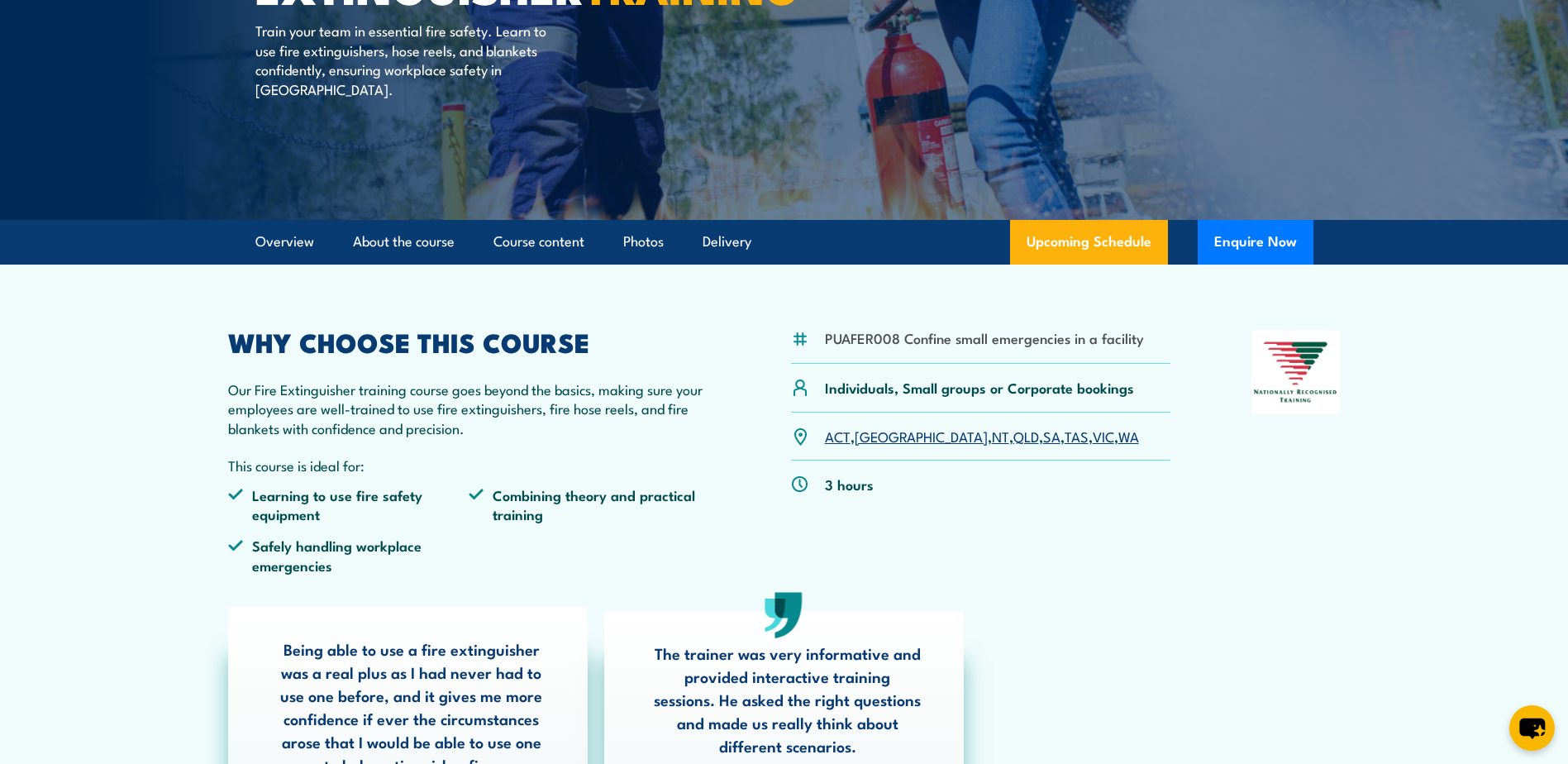
scroll to position [129, 0]
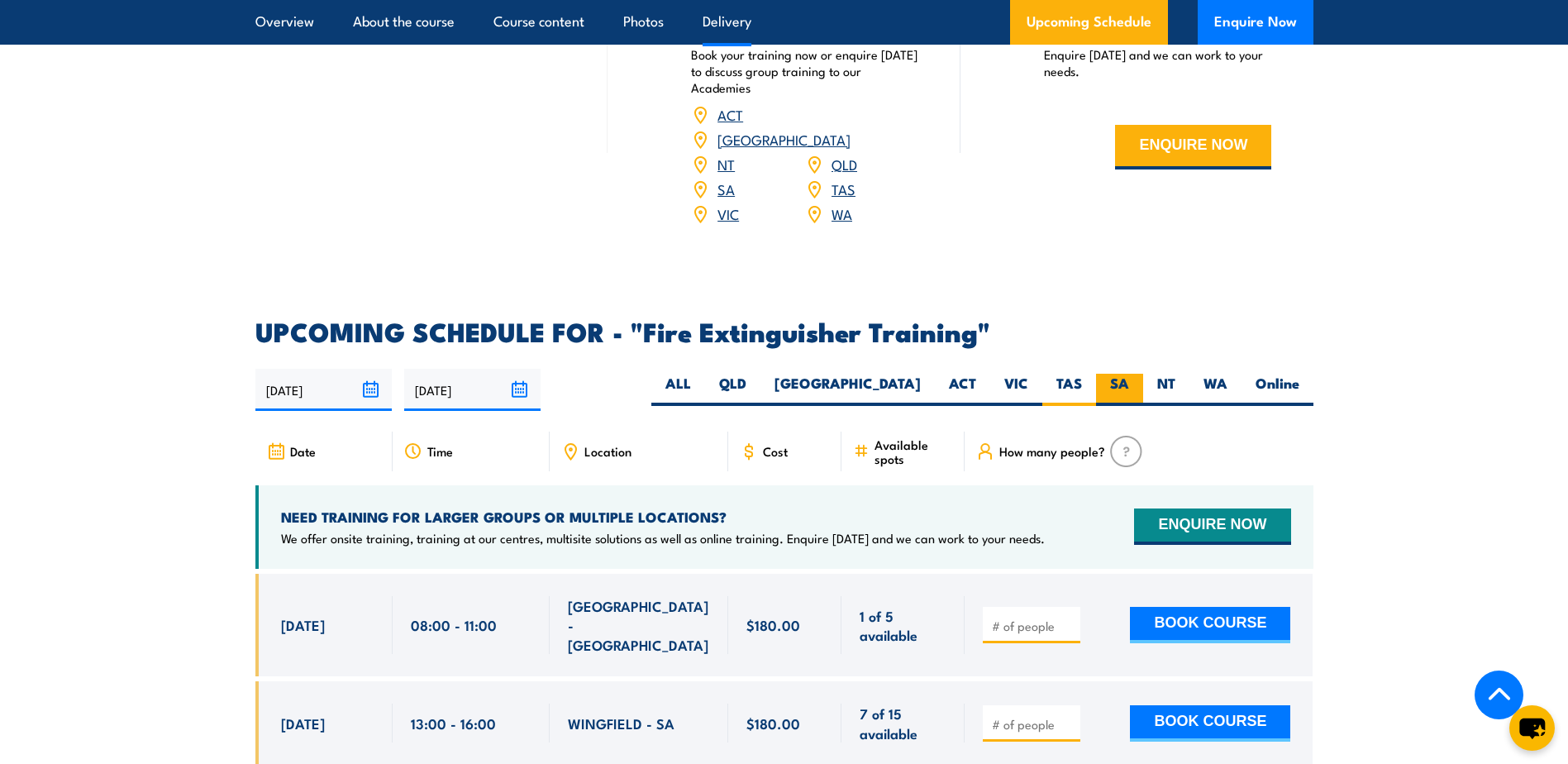
click at [1122, 374] on label "SA" at bounding box center [1119, 389] width 47 height 32
click at [1129, 374] on input "SA" at bounding box center [1134, 379] width 11 height 11
radio input "true"
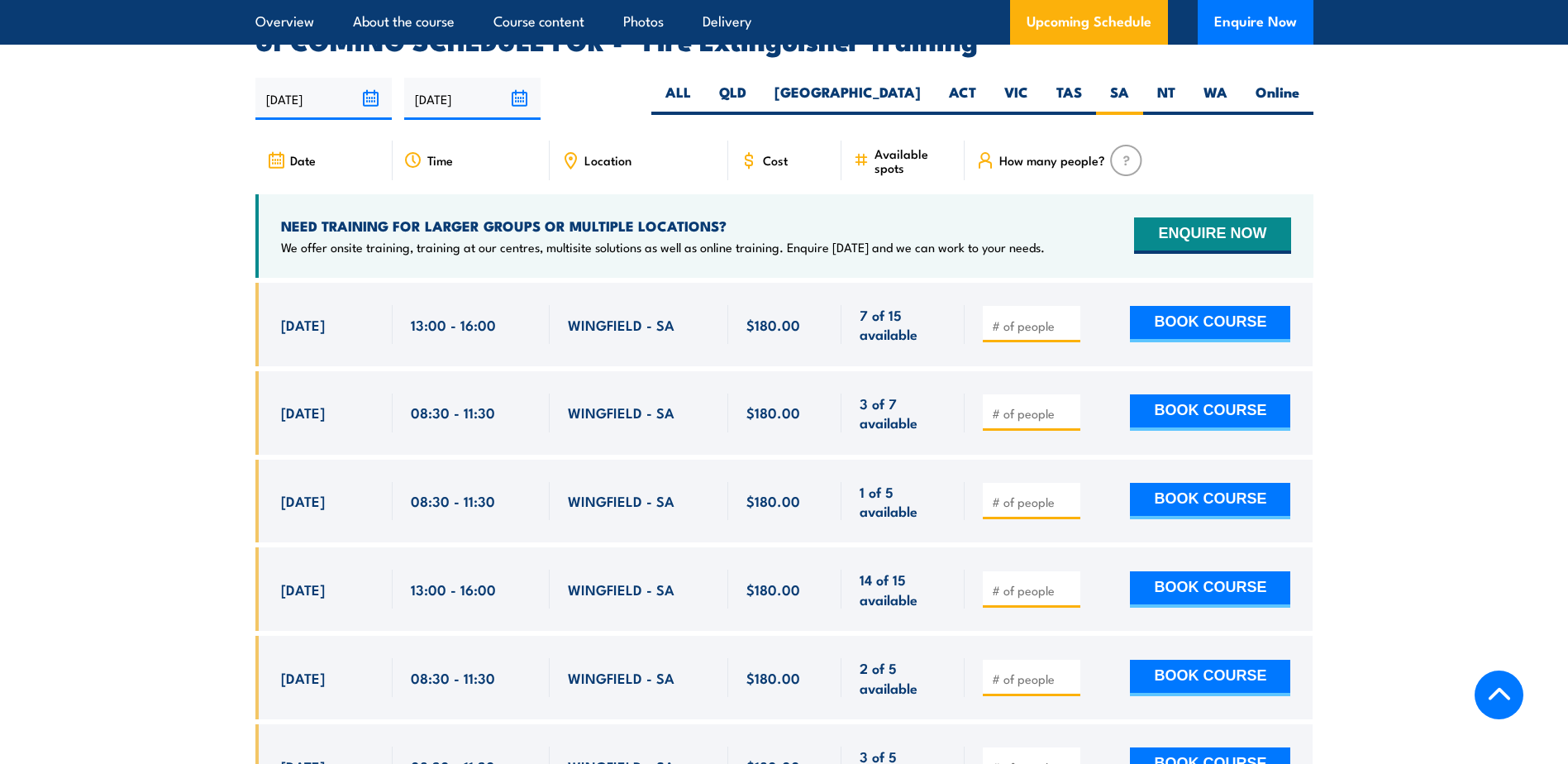
scroll to position [2776, 0]
